Goal: Information Seeking & Learning: Learn about a topic

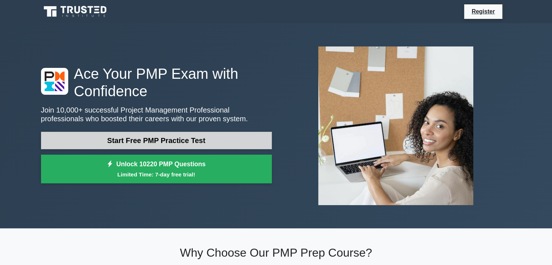
click at [104, 141] on link "Start Free PMP Practice Test" at bounding box center [156, 140] width 231 height 17
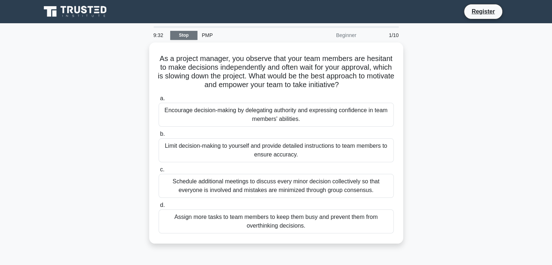
click at [188, 37] on link "Stop" at bounding box center [183, 35] width 27 height 9
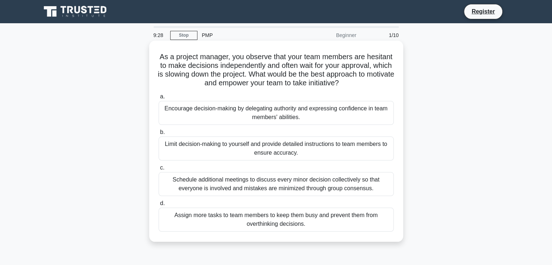
click at [230, 146] on div "Limit decision-making to yourself and provide detailed instructions to team mem…" at bounding box center [276, 149] width 235 height 24
click at [159, 135] on input "b. Limit decision-making to yourself and provide detailed instructions to team …" at bounding box center [159, 132] width 0 height 5
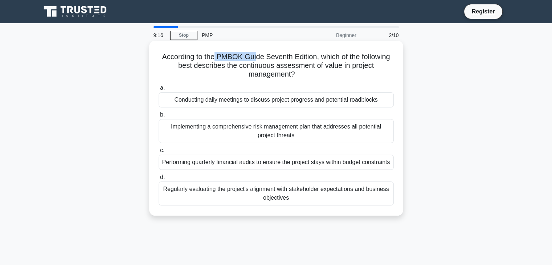
drag, startPoint x: 214, startPoint y: 55, endPoint x: 254, endPoint y: 57, distance: 40.7
click at [254, 57] on h5 "According to the PMBOK Guide Seventh Edition, which of the following best descr…" at bounding box center [276, 65] width 237 height 27
click at [260, 205] on div "Regularly evaluating the project's alignment with stakeholder expectations and …" at bounding box center [276, 194] width 235 height 24
click at [159, 180] on input "d. Regularly evaluating the project's alignment with stakeholder expectations a…" at bounding box center [159, 177] width 0 height 5
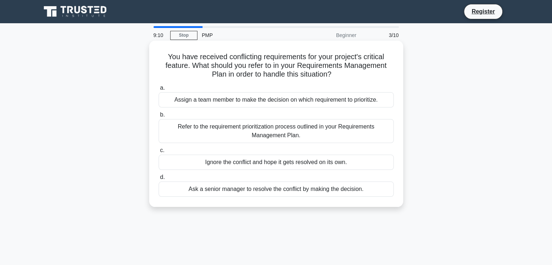
click at [240, 160] on div "Ignore the conflict and hope it gets resolved on its own." at bounding box center [276, 162] width 235 height 15
click at [159, 153] on input "c. Ignore the conflict and hope it gets resolved on its own." at bounding box center [159, 150] width 0 height 5
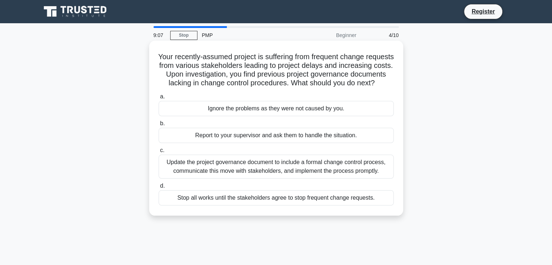
click at [234, 172] on div "Update the project governance document to include a formal change control proce…" at bounding box center [276, 167] width 235 height 24
click at [159, 153] on input "c. Update the project governance document to include a formal change control pr…" at bounding box center [159, 150] width 0 height 5
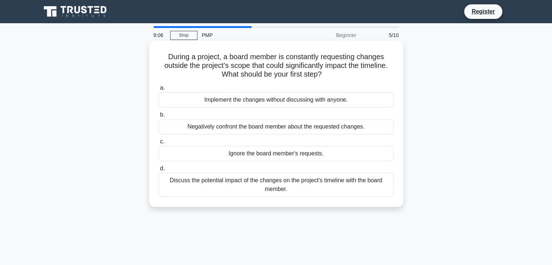
click at [253, 126] on div "Negatively confront the board member about the requested changes." at bounding box center [276, 126] width 235 height 15
click at [159, 117] on input "b. Negatively confront the board member about the requested changes." at bounding box center [159, 115] width 0 height 5
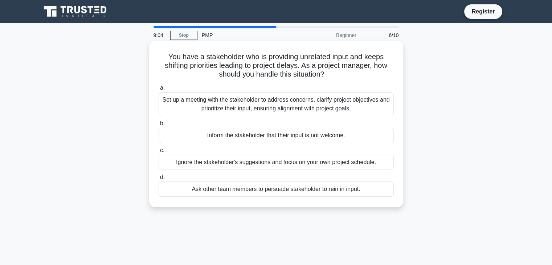
click at [249, 105] on div "Set up a meeting with the stakeholder to address concerns, clarify project obje…" at bounding box center [276, 104] width 235 height 24
click at [159, 90] on input "a. Set up a meeting with the stakeholder to address concerns, clarify project o…" at bounding box center [159, 88] width 0 height 5
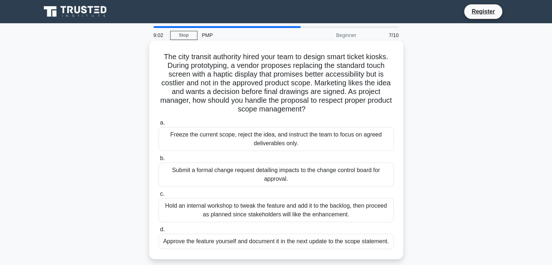
click at [233, 239] on div "Approve the feature yourself and document it in the next update to the scope st…" at bounding box center [276, 241] width 235 height 15
click at [159, 232] on input "d. Approve the feature yourself and document it in the next update to the scope…" at bounding box center [159, 229] width 0 height 5
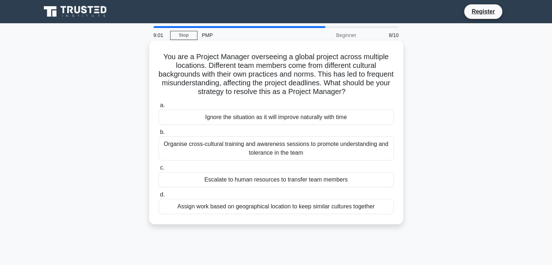
click at [234, 208] on div "Assign work based on geographical location to keep similar cultures together" at bounding box center [276, 206] width 235 height 15
click at [159, 197] on input "d. Assign work based on geographical location to keep similar cultures together" at bounding box center [159, 195] width 0 height 5
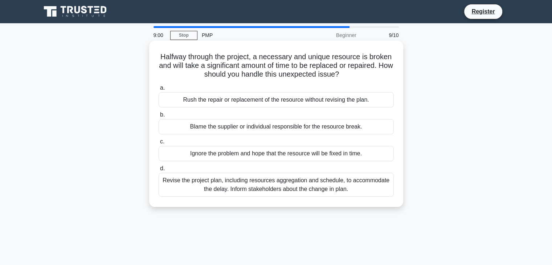
click at [249, 124] on div "Blame the supplier or individual responsible for the resource break." at bounding box center [276, 126] width 235 height 15
click at [159, 117] on input "b. Blame the supplier or individual responsible for the resource break." at bounding box center [159, 115] width 0 height 5
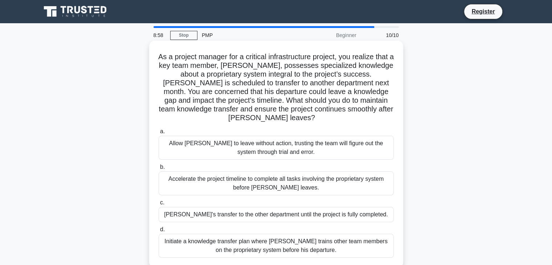
click at [243, 180] on div "Accelerate the project timeline to complete all tasks involving the proprietary…" at bounding box center [276, 183] width 235 height 24
click at [159, 170] on input "b. Accelerate the project timeline to complete all tasks involving the propriet…" at bounding box center [159, 167] width 0 height 5
